Goal: Check status

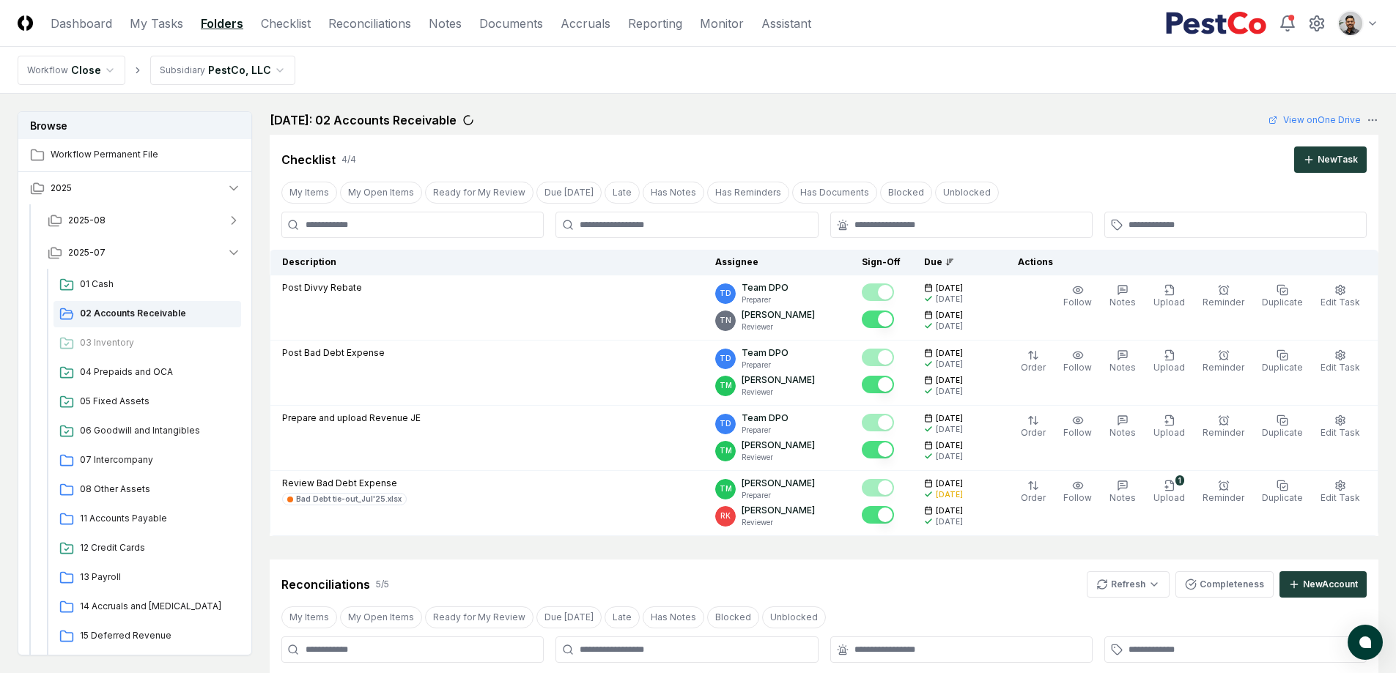
scroll to position [868, 0]
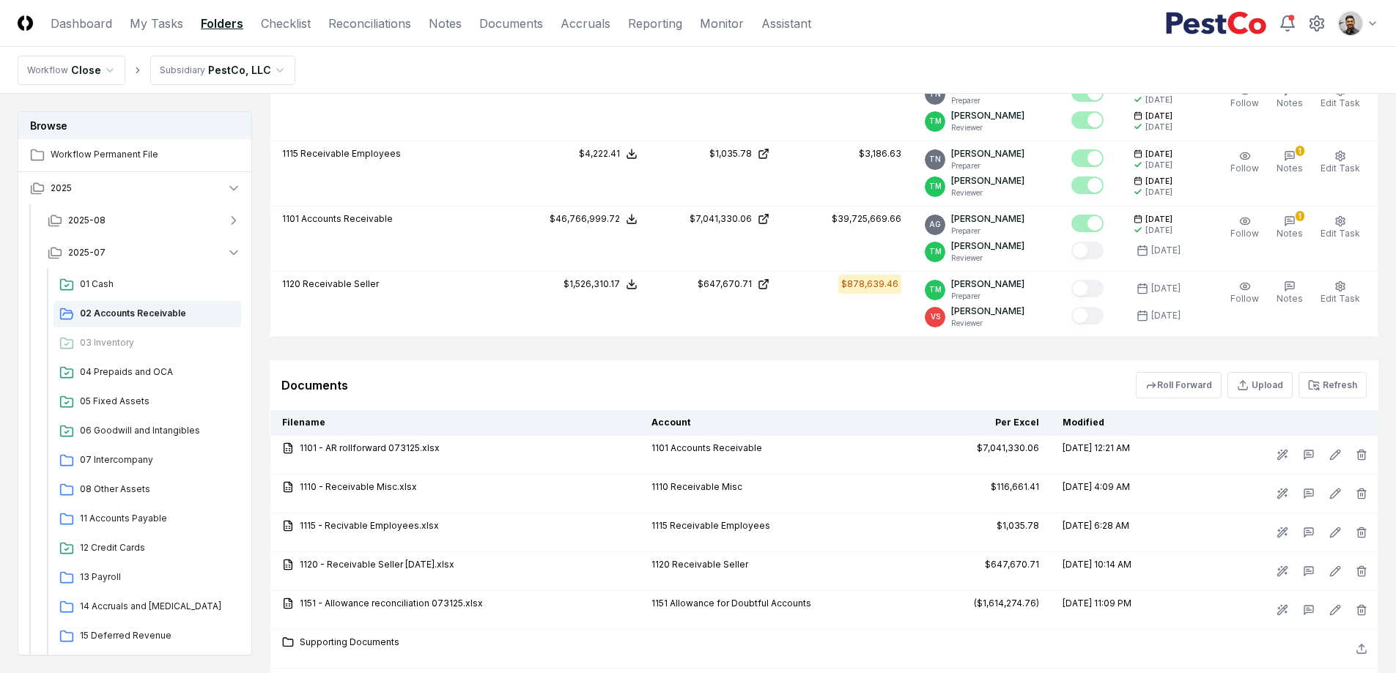
scroll to position [868, 0]
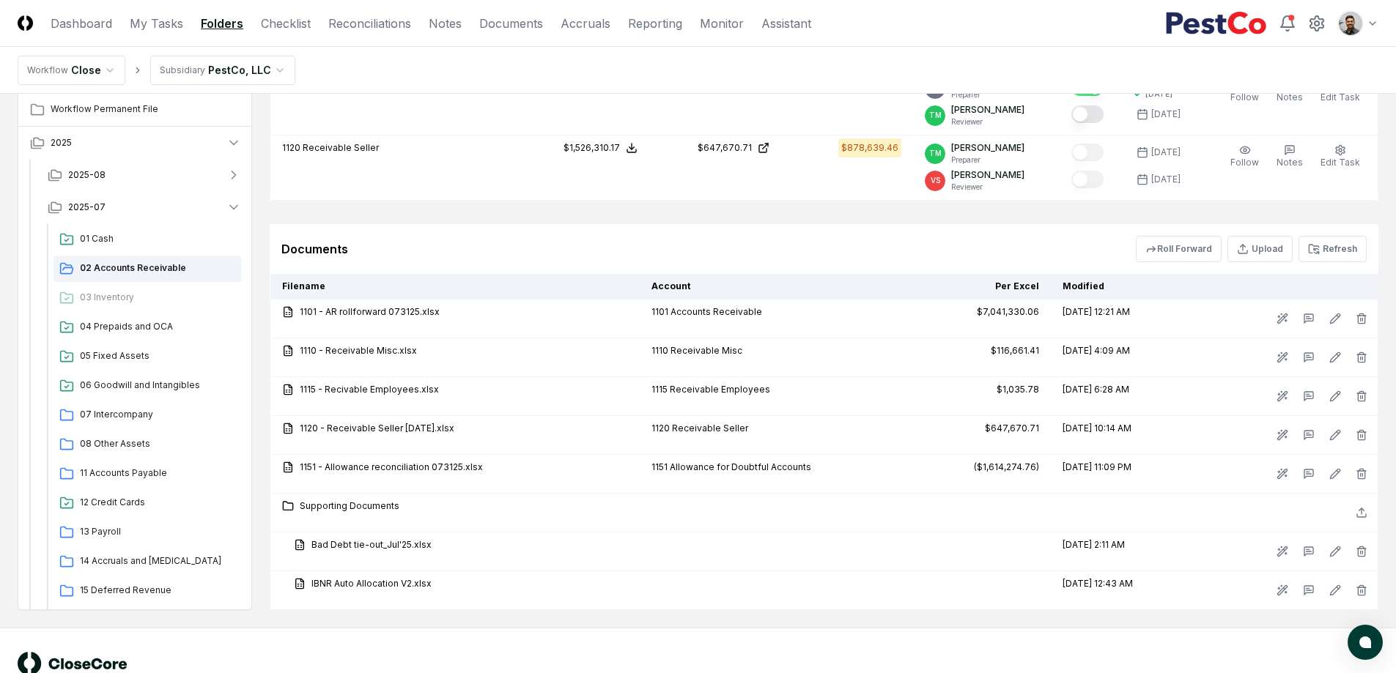
scroll to position [868, 0]
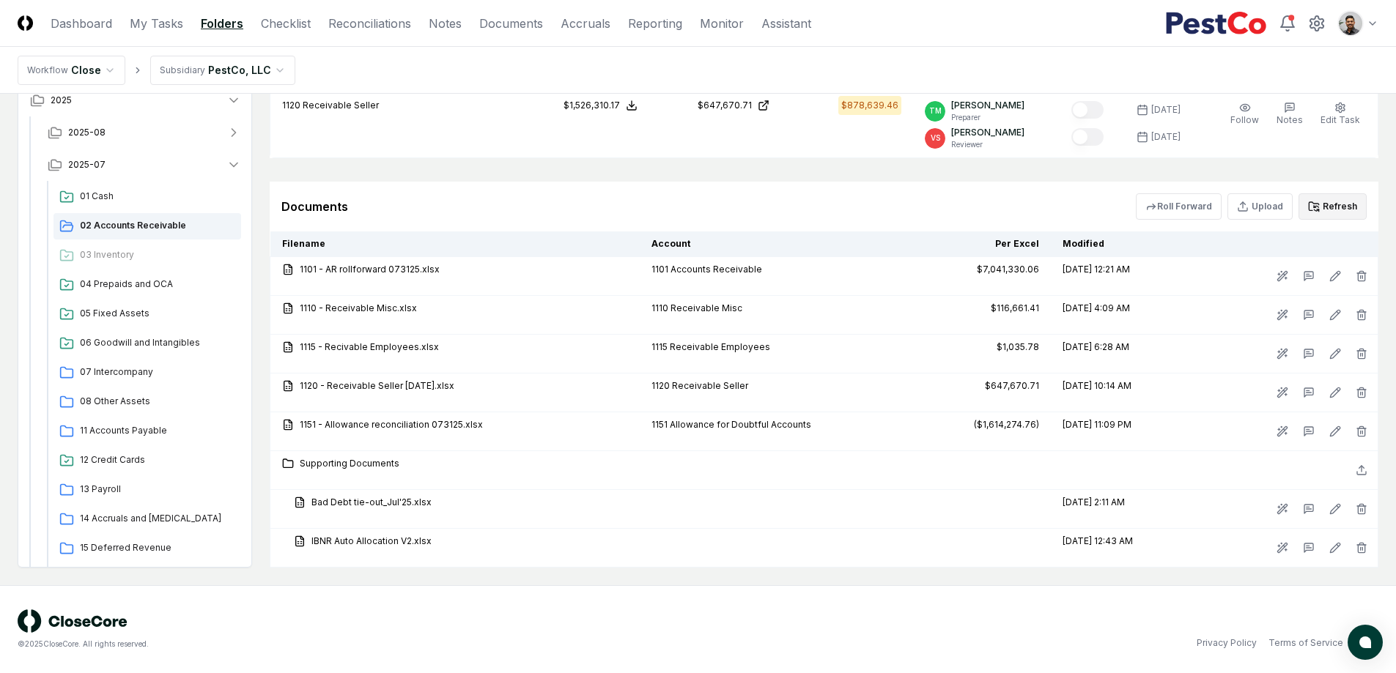
click at [1321, 213] on button "Refresh" at bounding box center [1333, 206] width 68 height 26
click at [1334, 214] on button "Refresh" at bounding box center [1333, 209] width 68 height 26
